Goal: Find contact information: Find contact information

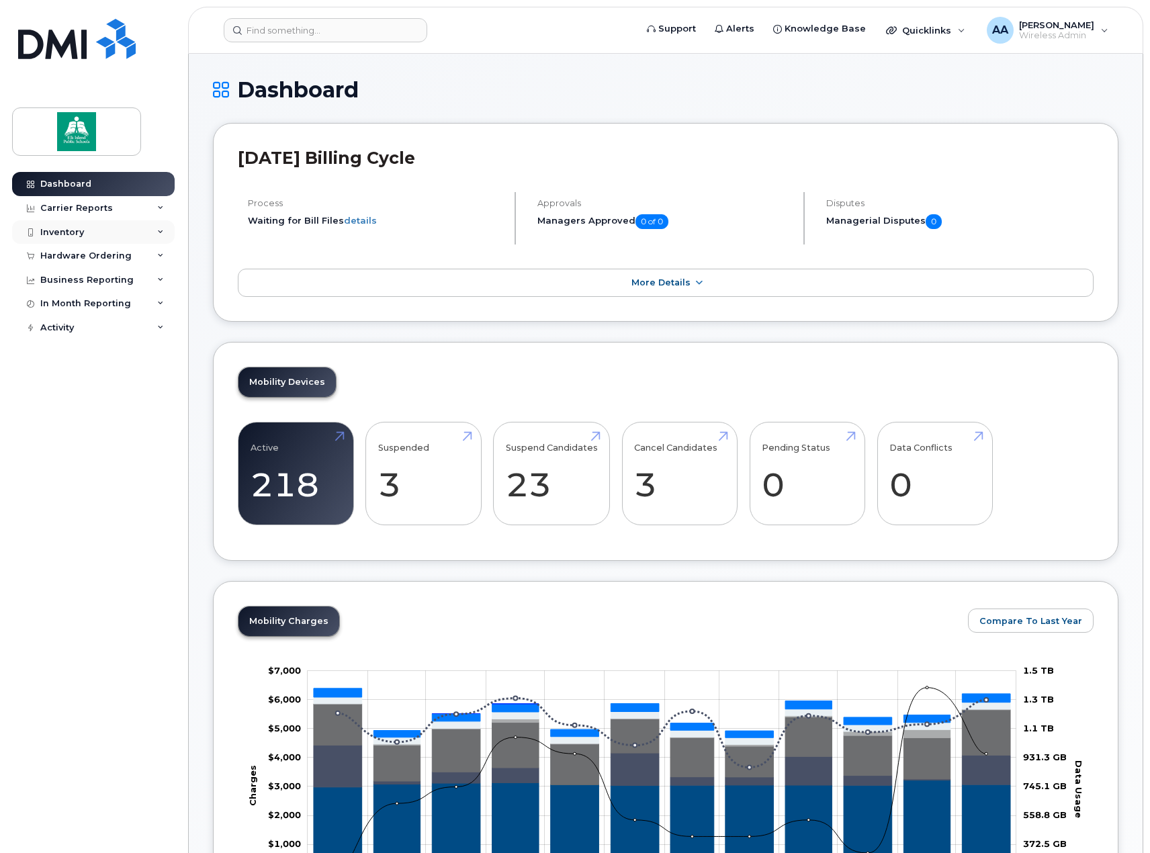
click at [161, 229] on icon at bounding box center [160, 232] width 7 height 7
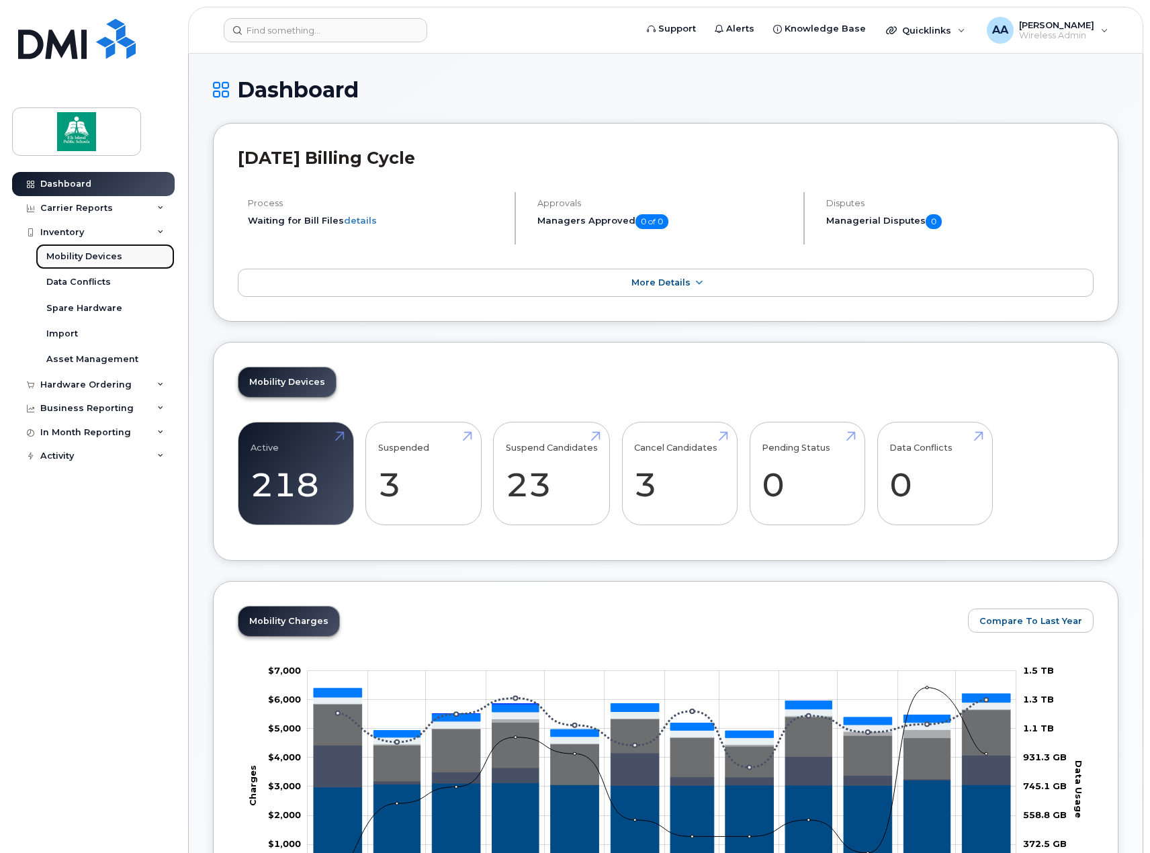
click at [102, 254] on div "Mobility Devices" at bounding box center [84, 257] width 76 height 12
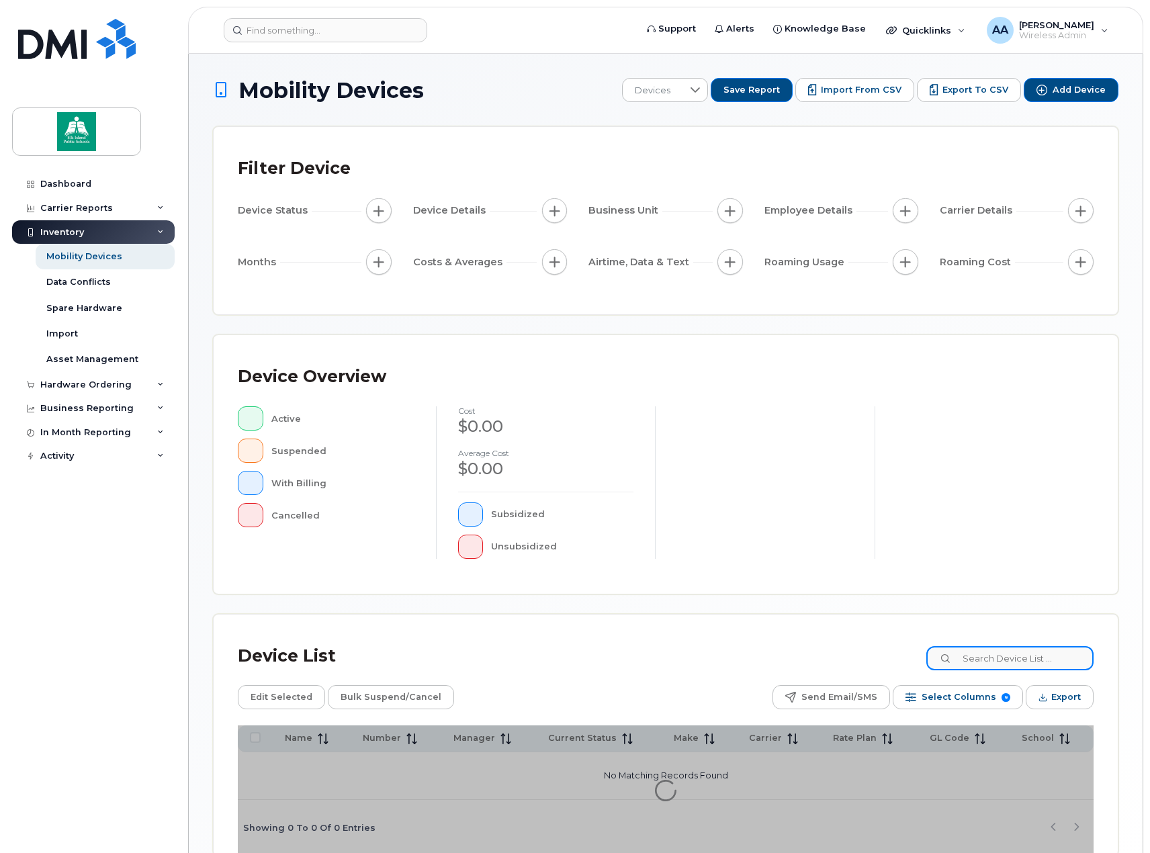
click at [1006, 658] on input at bounding box center [1010, 658] width 167 height 24
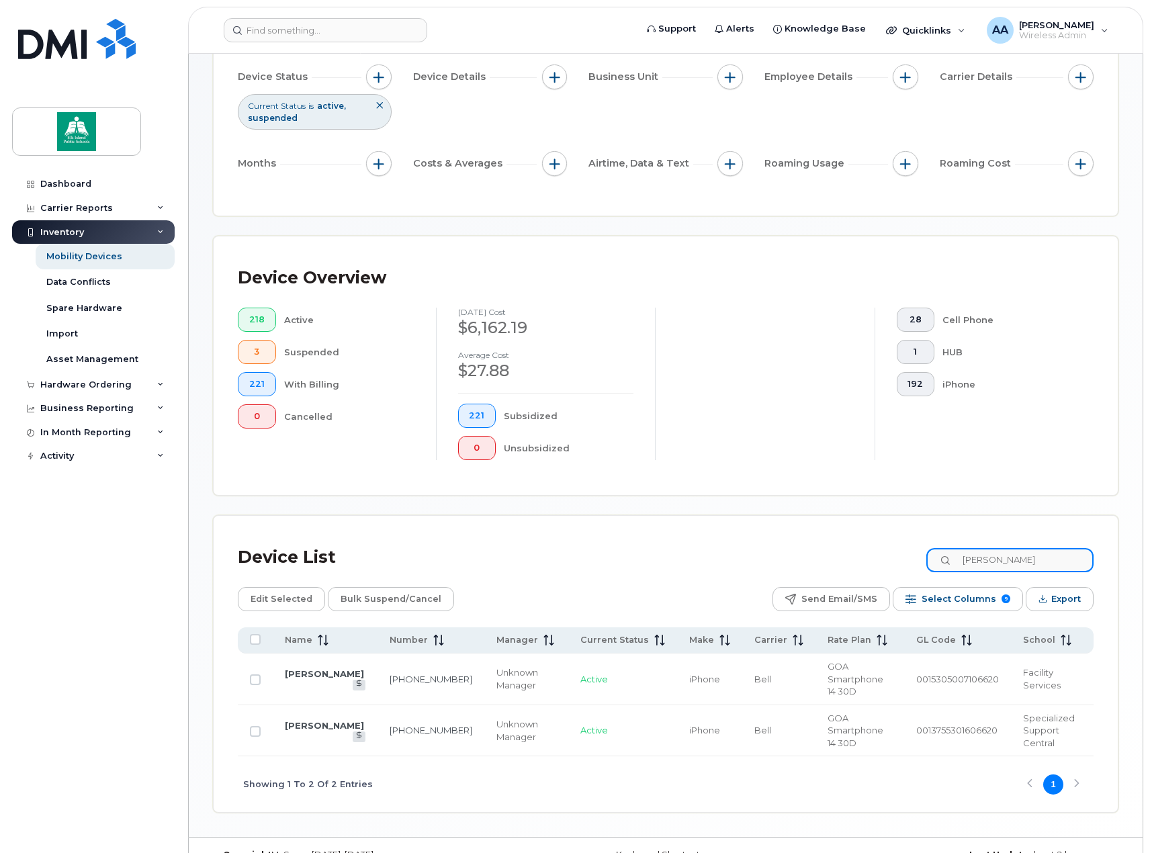
scroll to position [134, 0]
type input "doug"
click at [290, 668] on link "[PERSON_NAME]" at bounding box center [324, 673] width 79 height 11
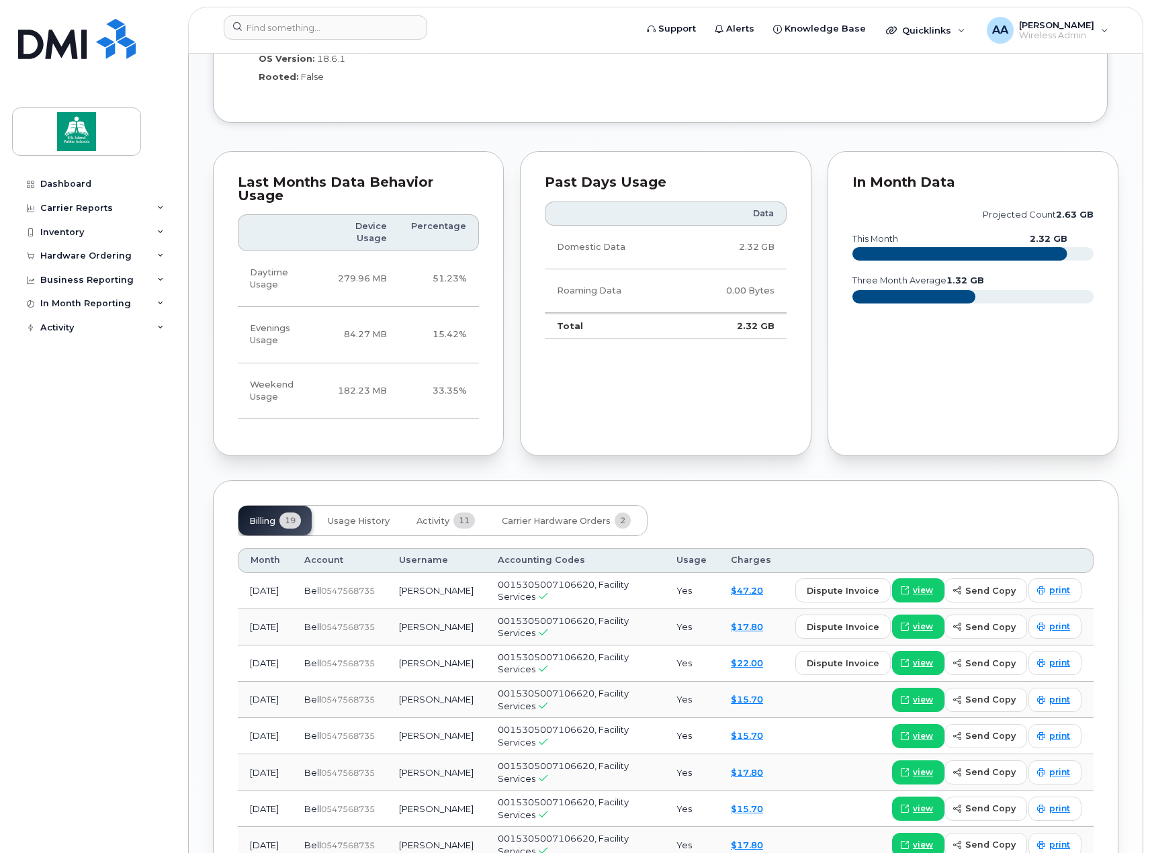
scroll to position [941, 0]
